Goal: Use online tool/utility: Utilize a website feature to perform a specific function

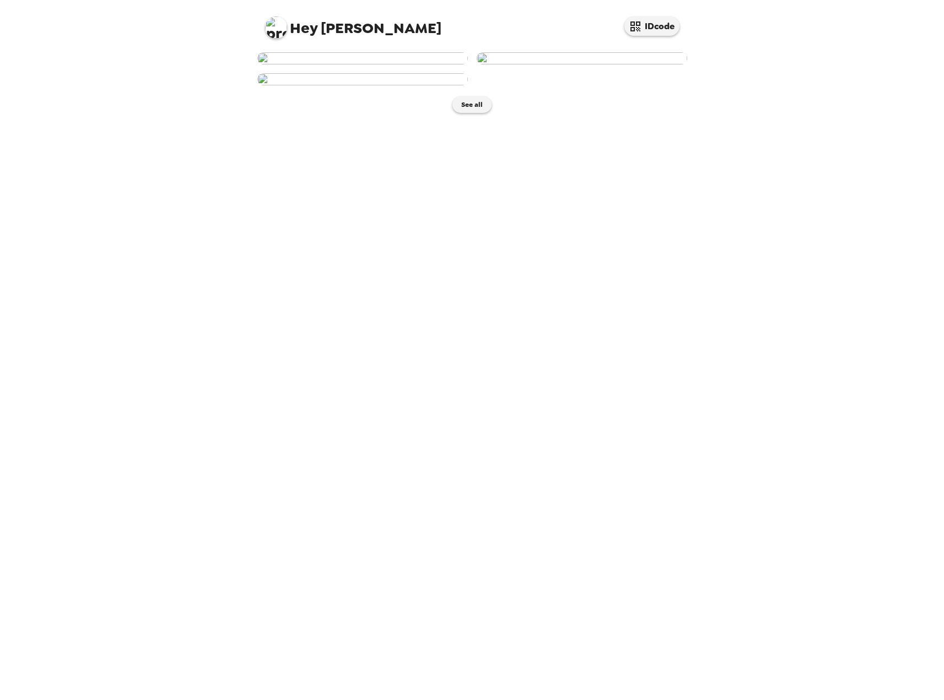
click at [416, 64] on img at bounding box center [362, 58] width 211 height 12
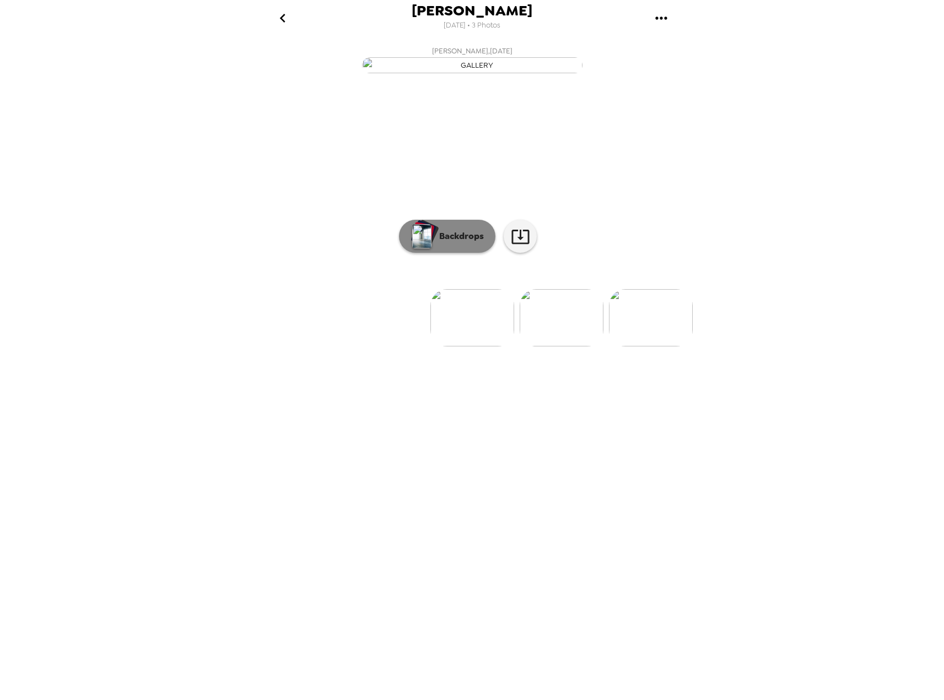
click at [466, 243] on p "Backdrops" at bounding box center [459, 236] width 50 height 13
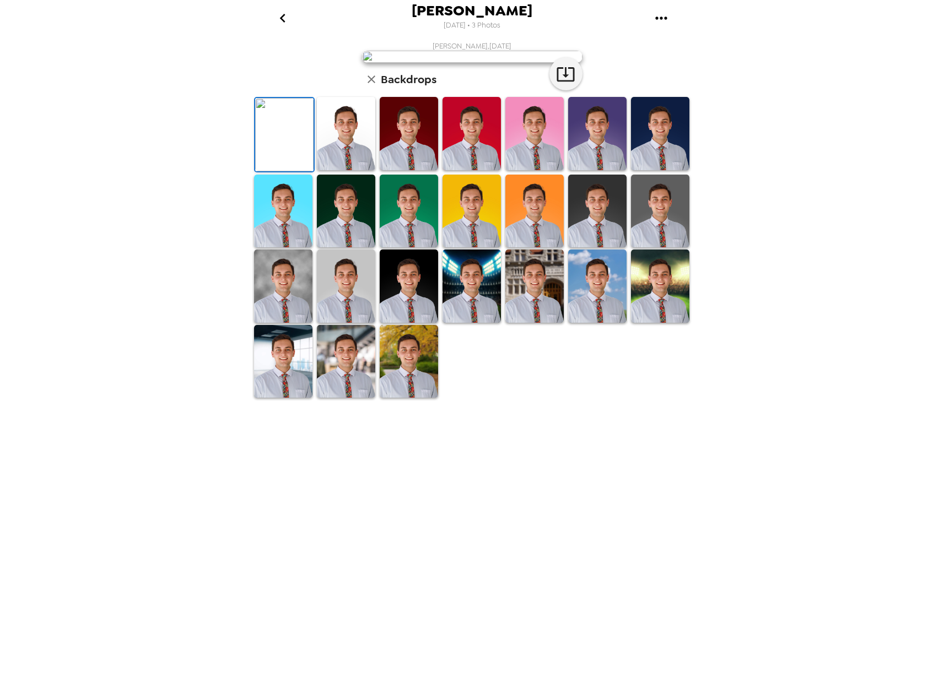
click at [381, 170] on img at bounding box center [409, 133] width 58 height 73
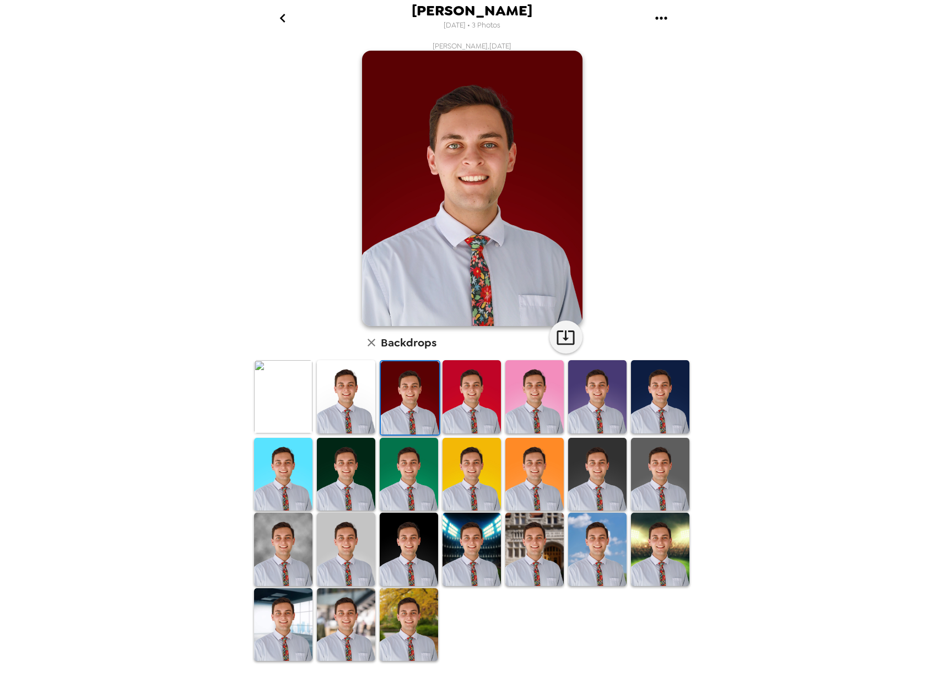
click at [405, 407] on img at bounding box center [410, 398] width 58 height 73
click at [668, 464] on img at bounding box center [660, 474] width 58 height 73
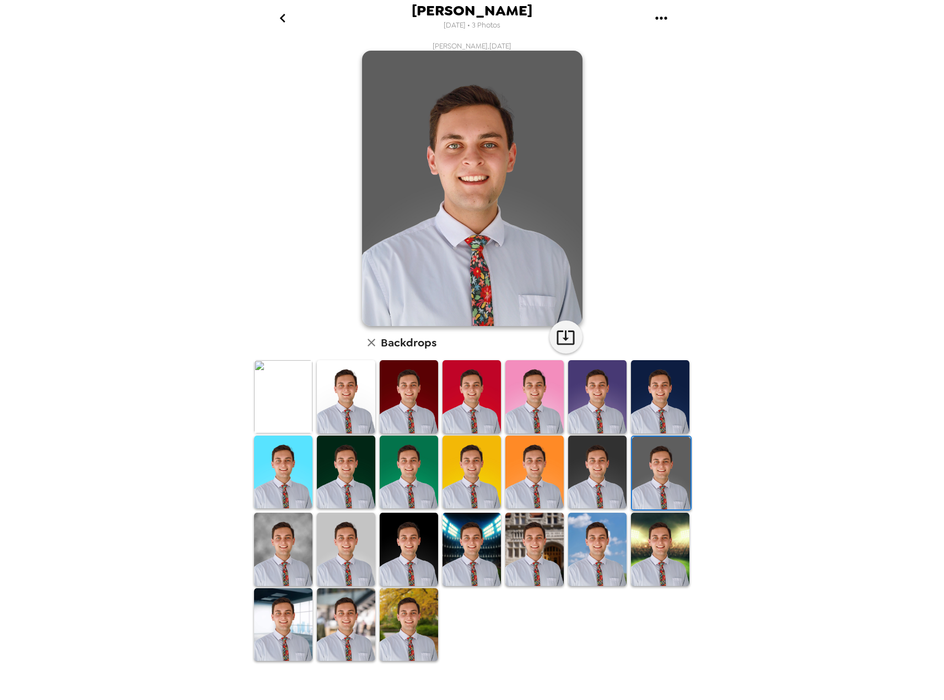
click at [665, 395] on img at bounding box center [660, 396] width 58 height 73
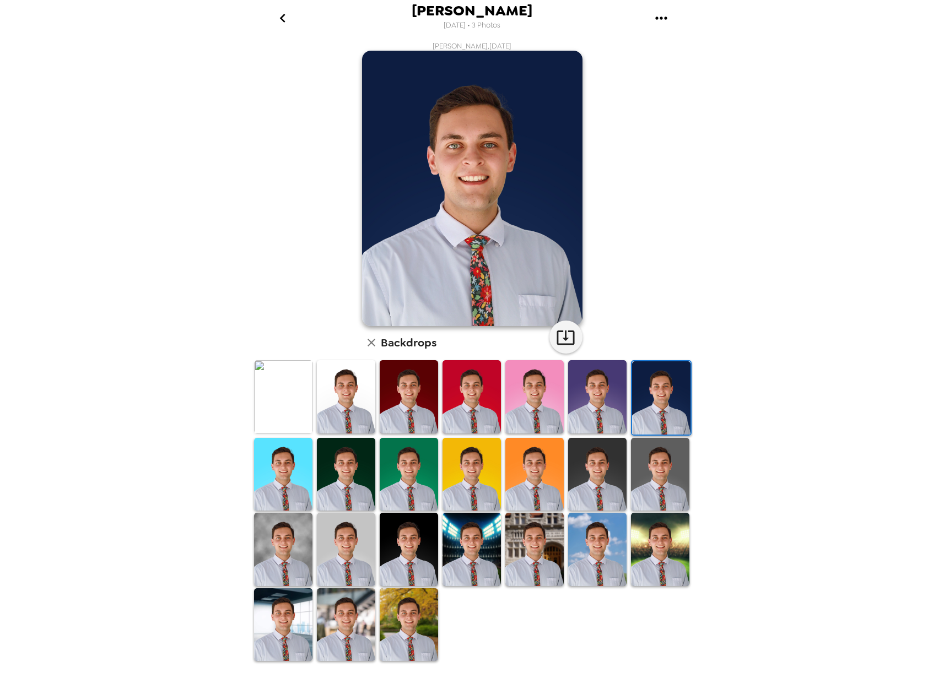
click at [544, 388] on img at bounding box center [534, 396] width 58 height 73
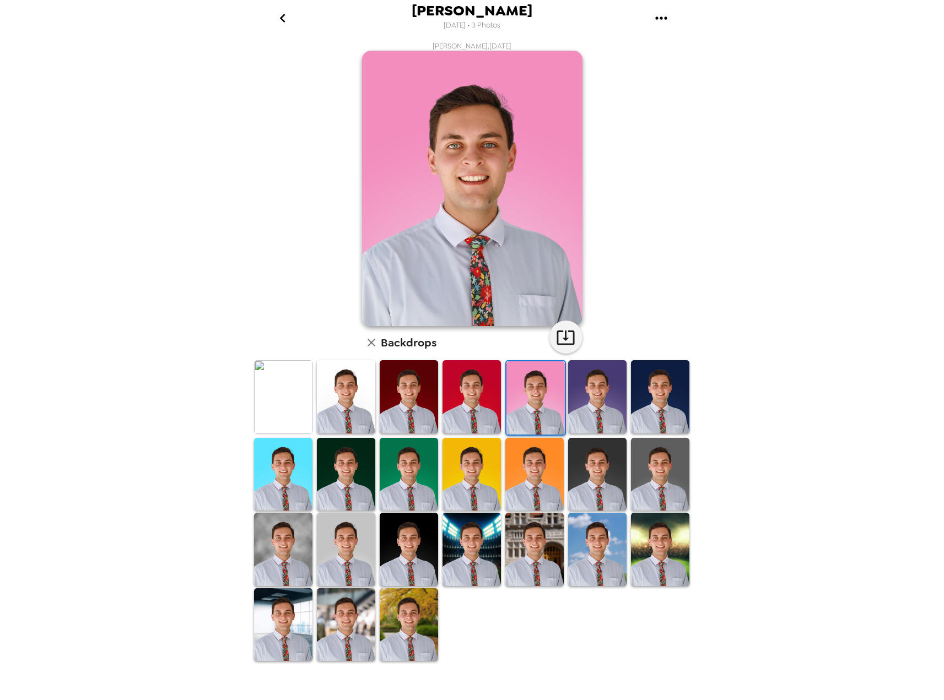
click at [579, 395] on img at bounding box center [597, 396] width 58 height 73
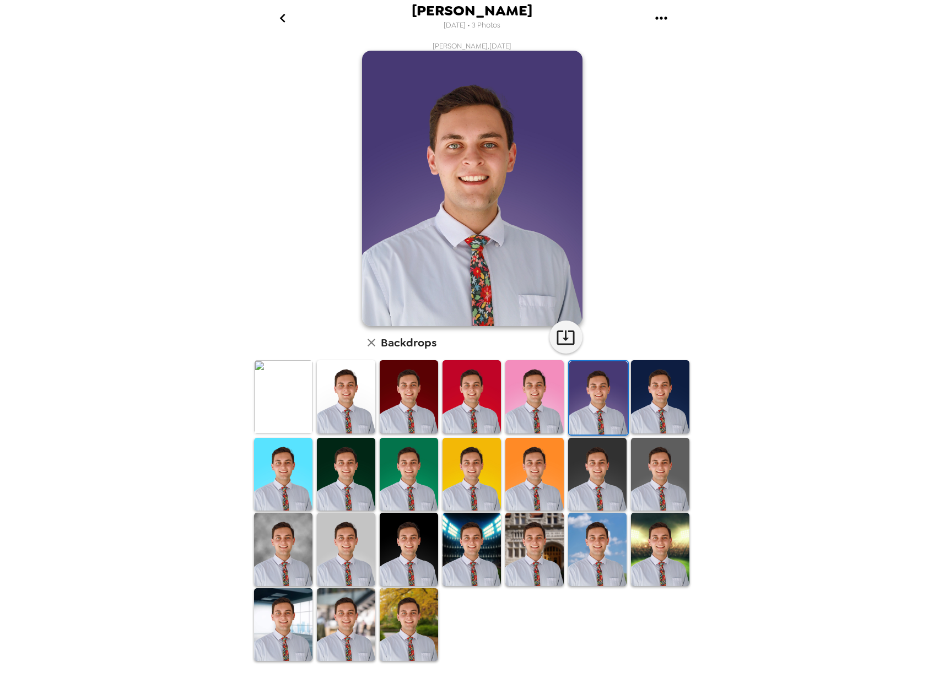
click at [588, 446] on img at bounding box center [597, 474] width 58 height 73
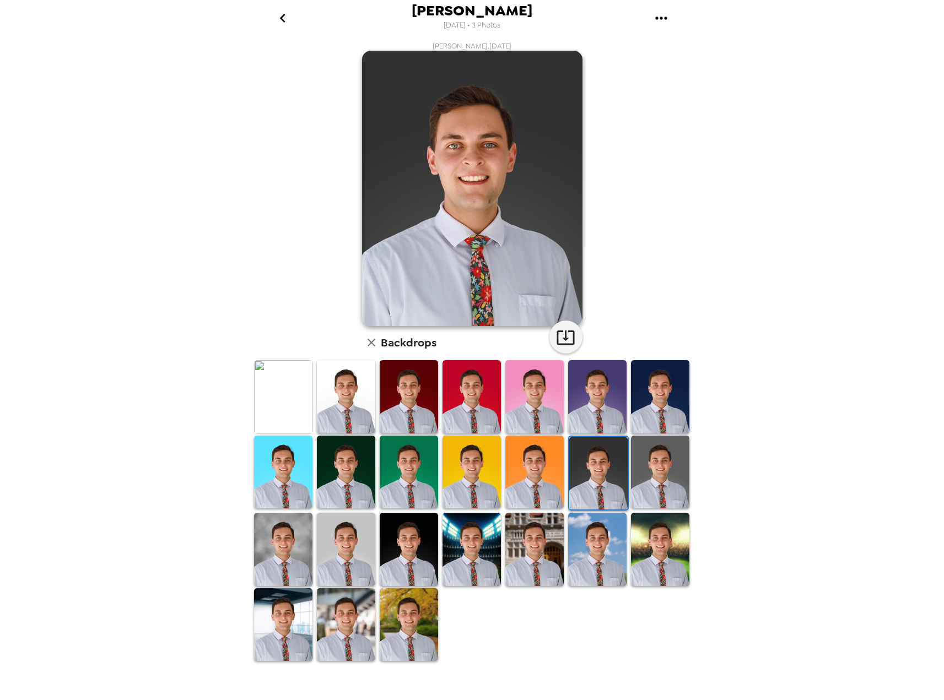
click at [663, 482] on img at bounding box center [660, 472] width 58 height 73
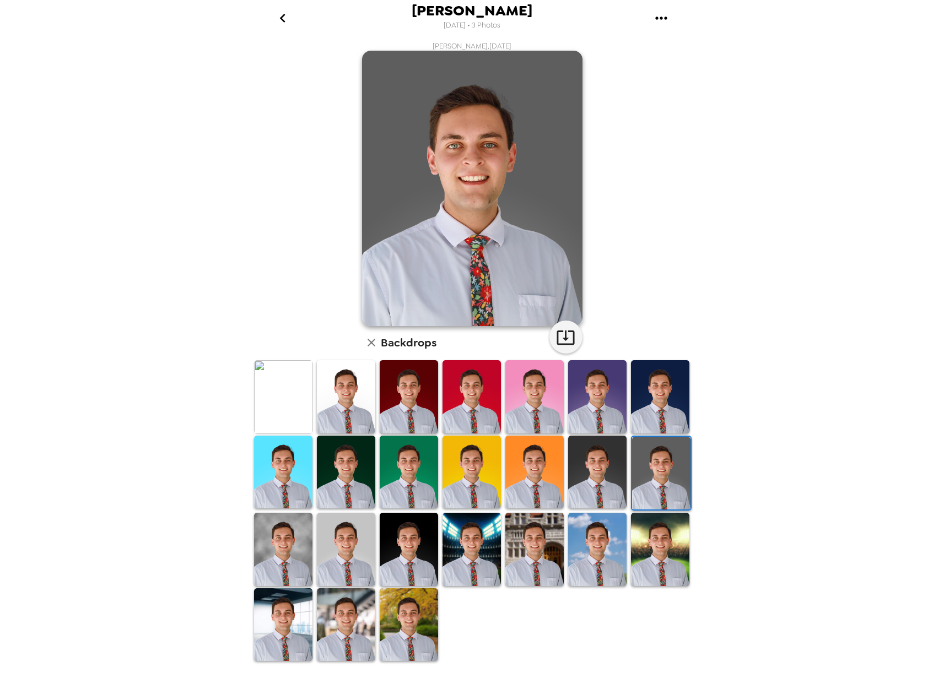
click at [341, 418] on img at bounding box center [346, 396] width 58 height 73
